Goal: Information Seeking & Learning: Learn about a topic

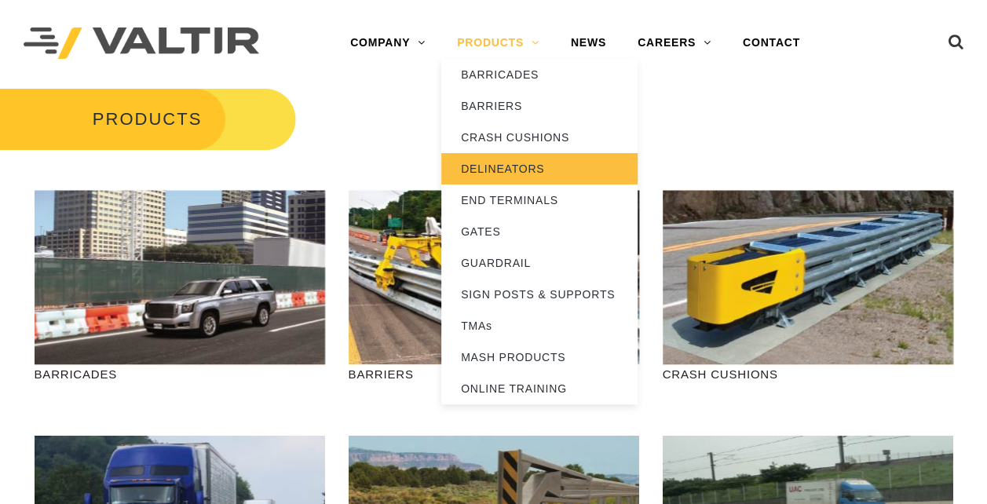
click at [489, 163] on link "DELINEATORS" at bounding box center [539, 168] width 196 height 31
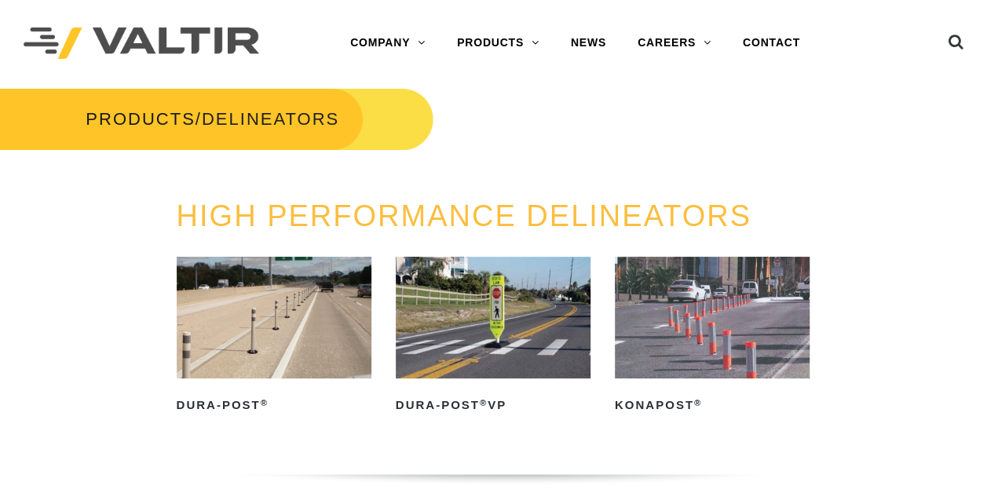
click at [473, 301] on img at bounding box center [493, 318] width 195 height 122
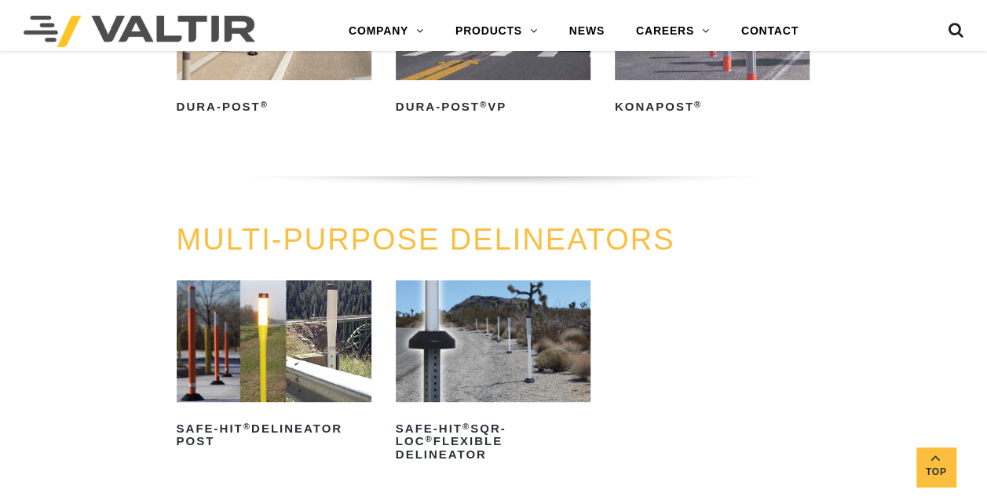
scroll to position [314, 0]
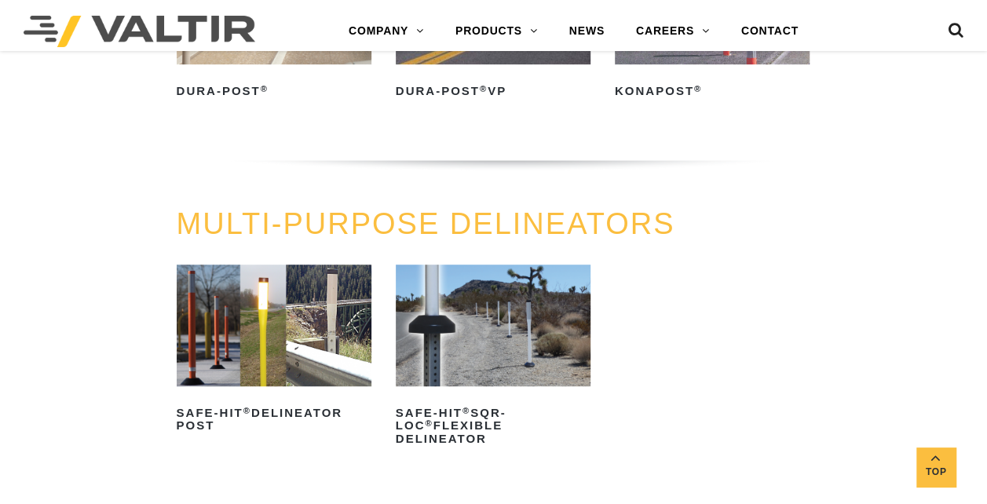
click at [320, 368] on img at bounding box center [274, 326] width 195 height 122
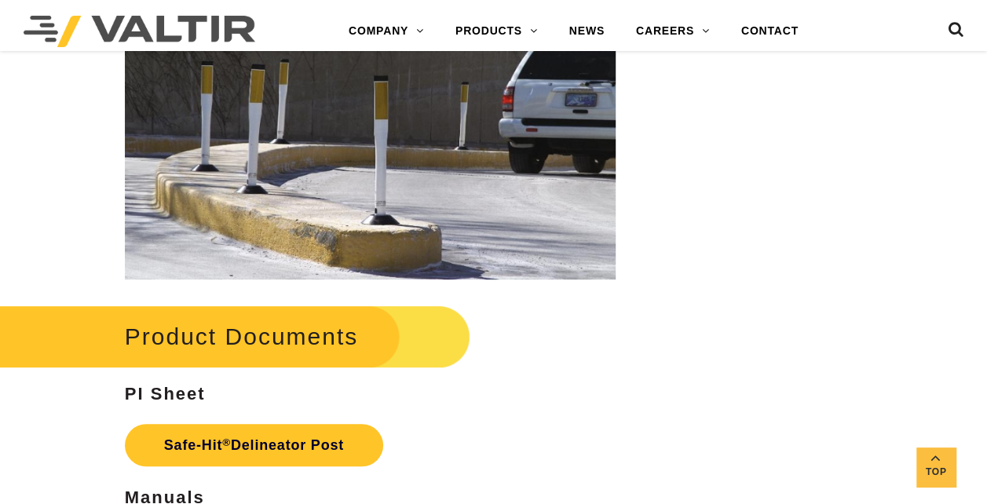
scroll to position [3299, 0]
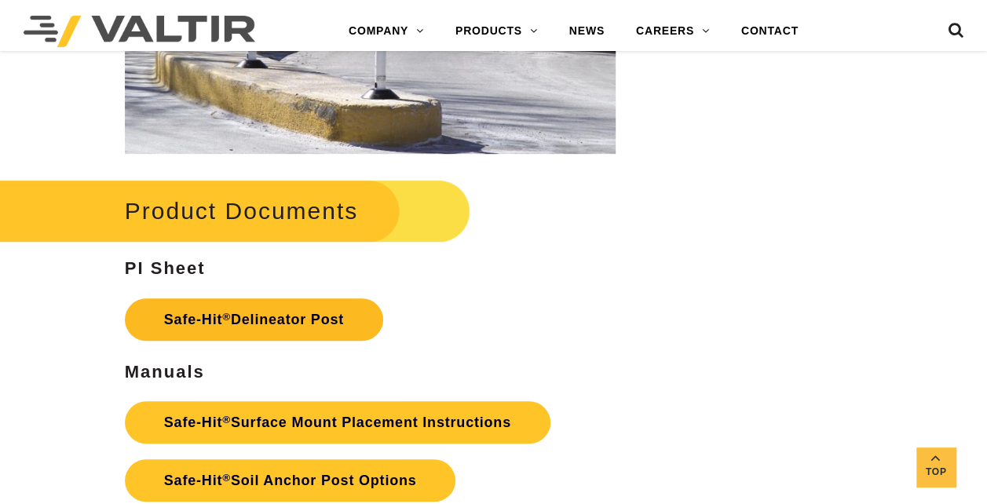
click at [268, 325] on link "Safe-Hit ® Delineator Post" at bounding box center [254, 319] width 258 height 42
